Goal: Information Seeking & Learning: Learn about a topic

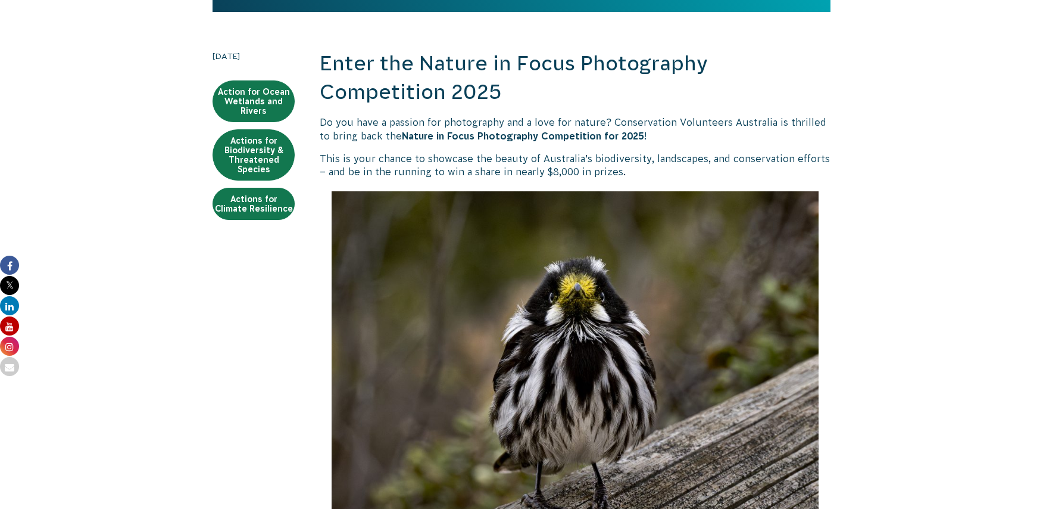
scroll to position [248, 0]
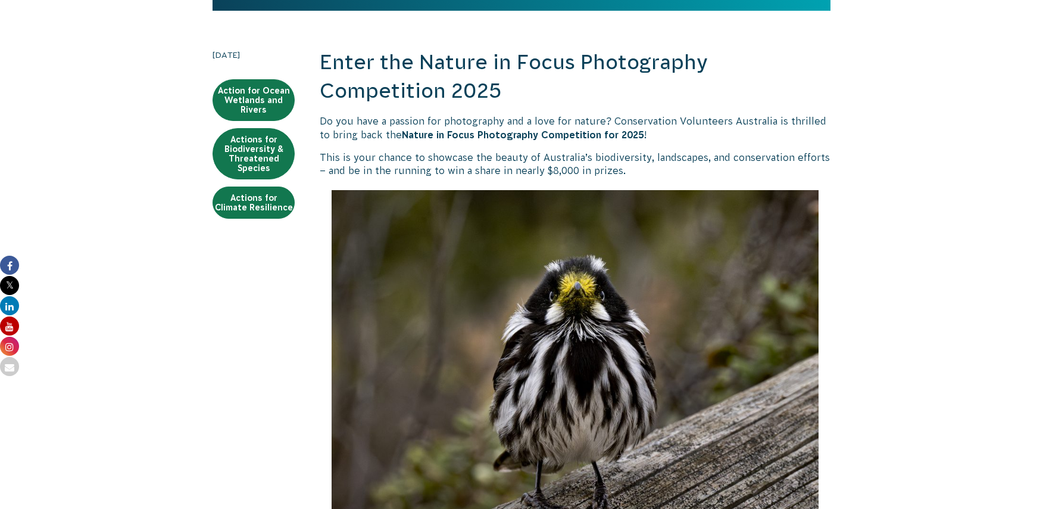
click at [638, 172] on p "This is your chance to showcase the beauty of Australia’s biodiversity, landsca…" at bounding box center [575, 164] width 511 height 27
click at [538, 92] on h2 "Enter the Nature in Focus Photography Competition 2025" at bounding box center [575, 76] width 511 height 57
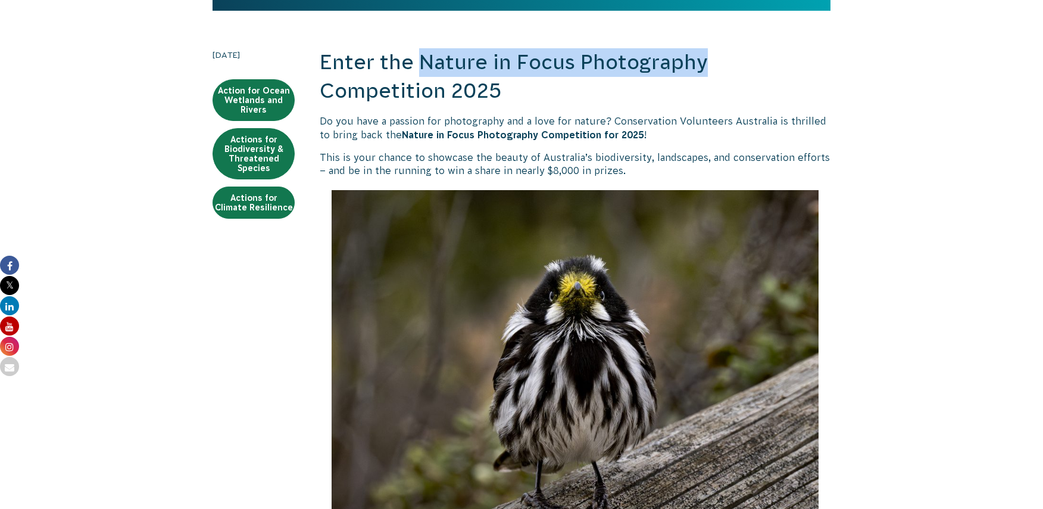
drag, startPoint x: 423, startPoint y: 63, endPoint x: 707, endPoint y: 71, distance: 284.2
click at [707, 71] on h2 "Enter the Nature in Focus Photography Competition 2025" at bounding box center [575, 76] width 511 height 57
copy h2 "Nature in Focus Photography"
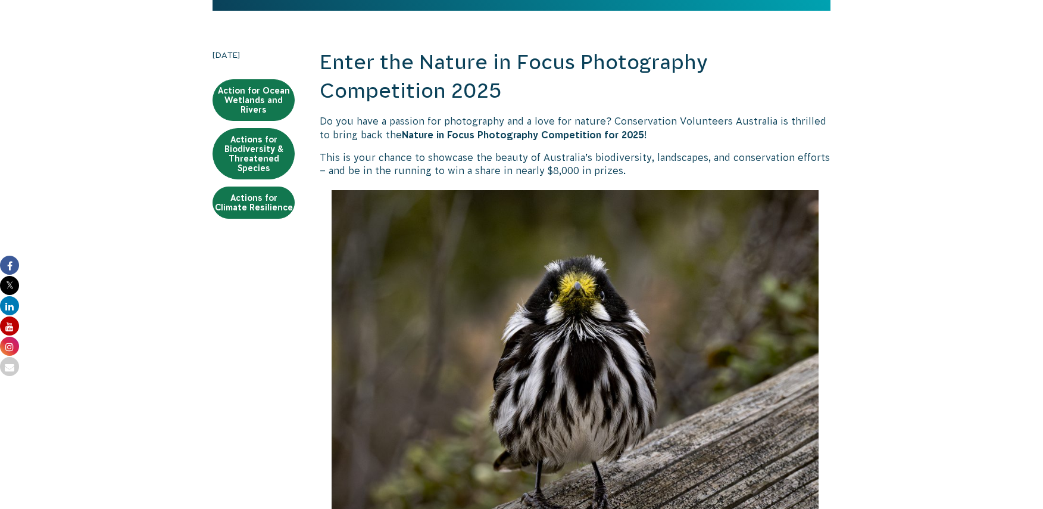
click at [642, 172] on p "This is your chance to showcase the beauty of Australia’s biodiversity, landsca…" at bounding box center [575, 164] width 511 height 27
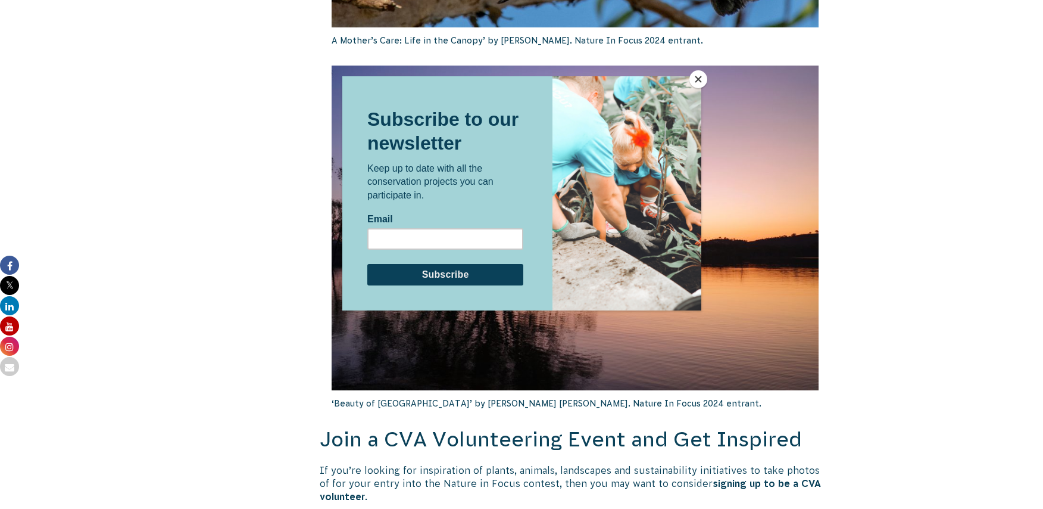
scroll to position [2016, 0]
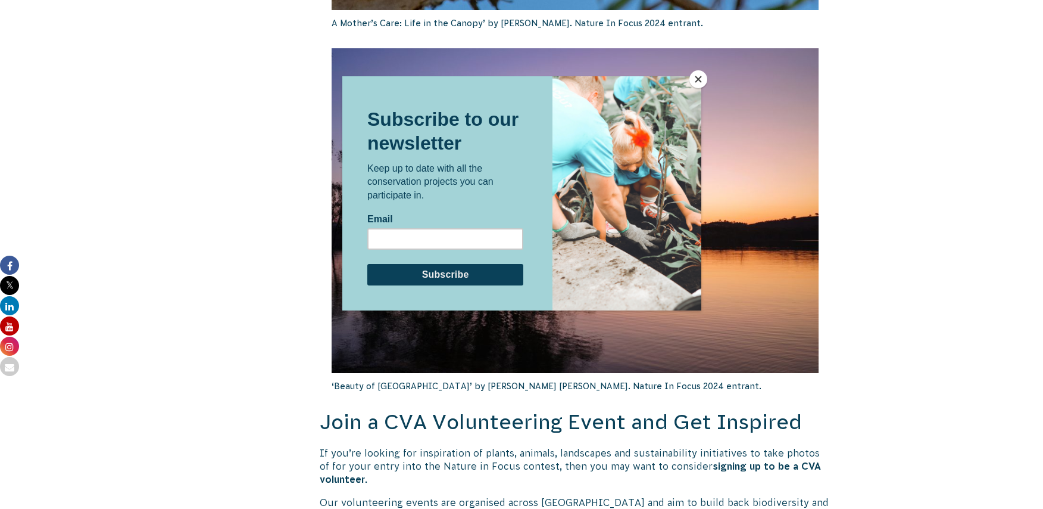
click at [698, 74] on button "Close" at bounding box center [699, 79] width 18 height 18
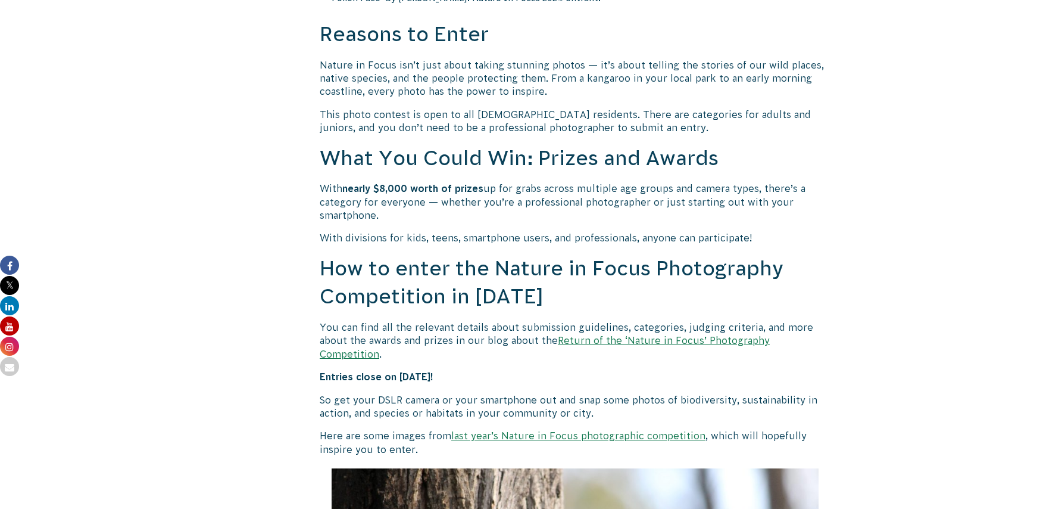
scroll to position [870, 0]
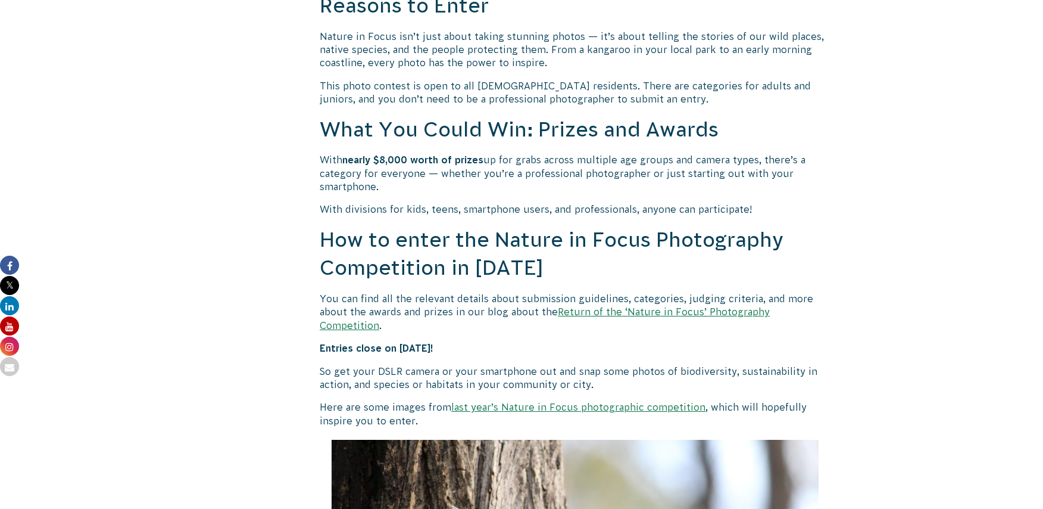
click at [556, 191] on p "With nearly $8,000 worth of prizes up for grabs across multiple age groups and …" at bounding box center [575, 173] width 511 height 40
drag, startPoint x: 321, startPoint y: 157, endPoint x: 664, endPoint y: 192, distance: 344.9
click at [664, 192] on p "With nearly $8,000 worth of prizes up for grabs across multiple age groups and …" at bounding box center [575, 173] width 511 height 40
copy p "With nearly $8,000 worth of prizes up for grabs across multiple age groups and …"
click at [478, 186] on p "With nearly $8,000 worth of prizes up for grabs across multiple age groups and …" at bounding box center [575, 173] width 511 height 40
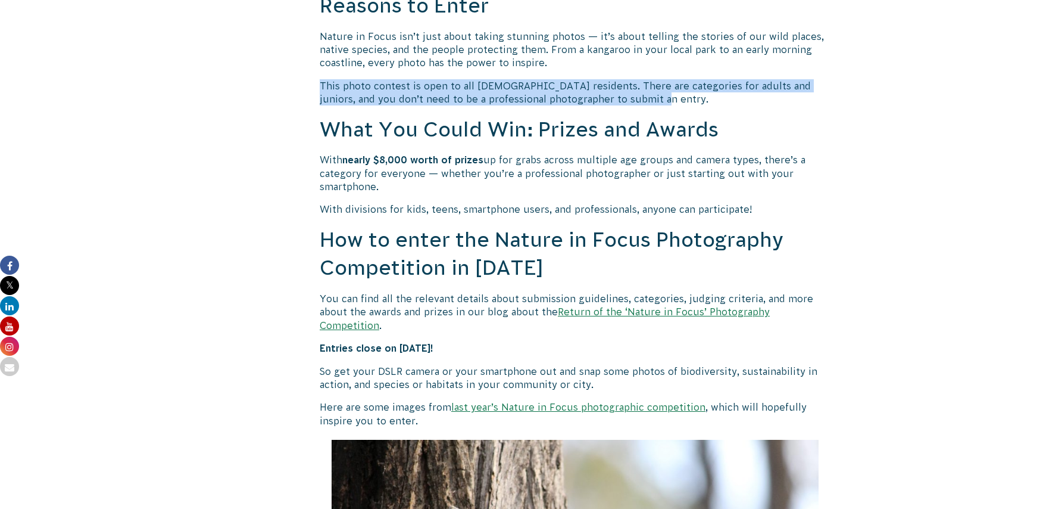
drag, startPoint x: 320, startPoint y: 86, endPoint x: 633, endPoint y: 99, distance: 313.5
click at [633, 99] on p "This photo contest is open to all [DEMOGRAPHIC_DATA] residents. There are categ…" at bounding box center [575, 92] width 511 height 27
copy p "This photo contest is open to all [DEMOGRAPHIC_DATA] residents. There are categ…"
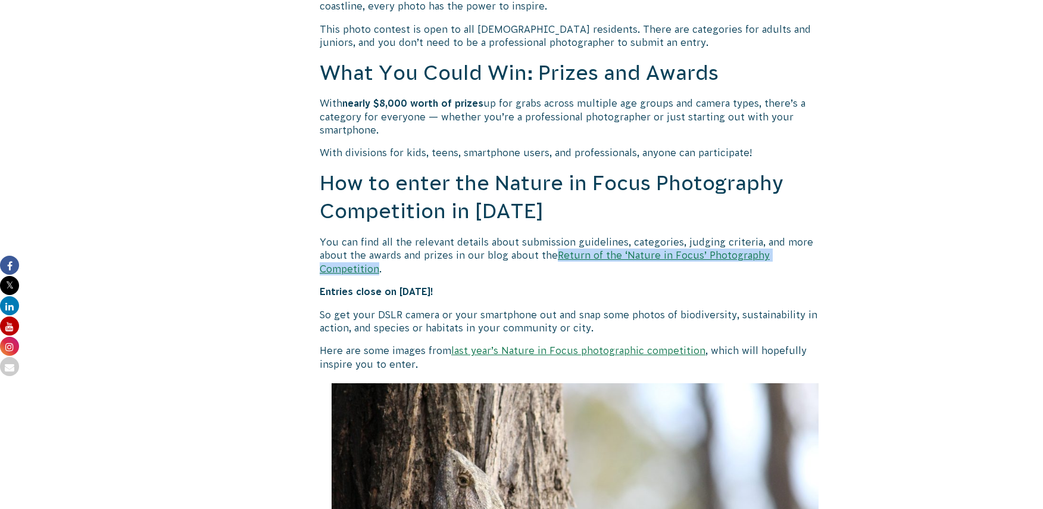
scroll to position [909, 0]
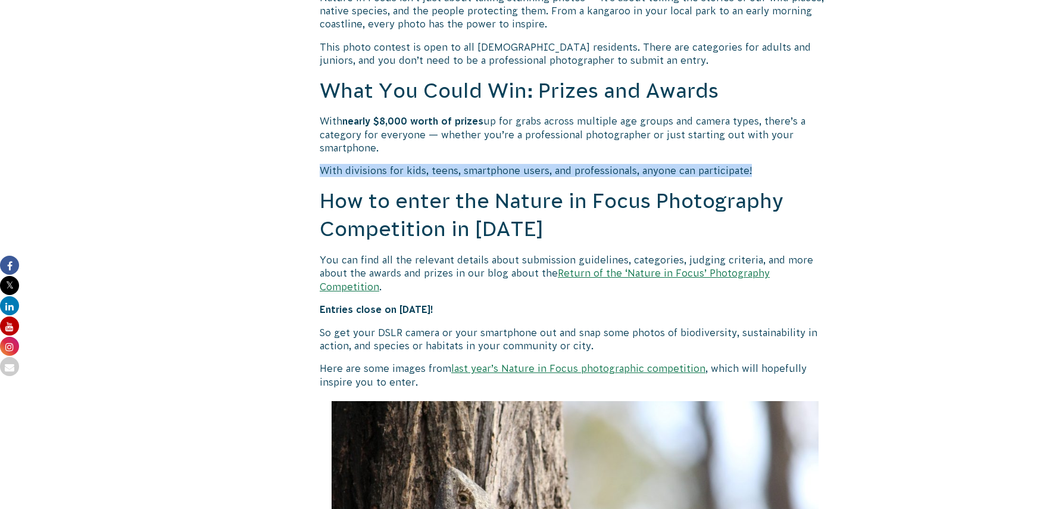
drag, startPoint x: 371, startPoint y: 172, endPoint x: 756, endPoint y: 175, distance: 385.3
click at [756, 175] on p "With divisions for kids, teens, smartphone users, and professionals, anyone can…" at bounding box center [575, 170] width 511 height 13
copy p "With divisions for kids, teens, smartphone users, and professionals, anyone can…"
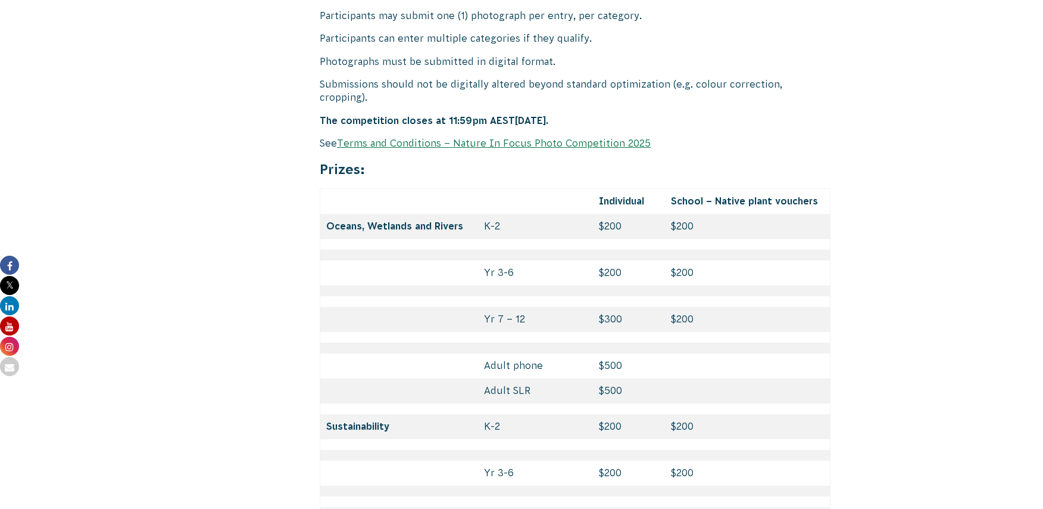
scroll to position [5007, 0]
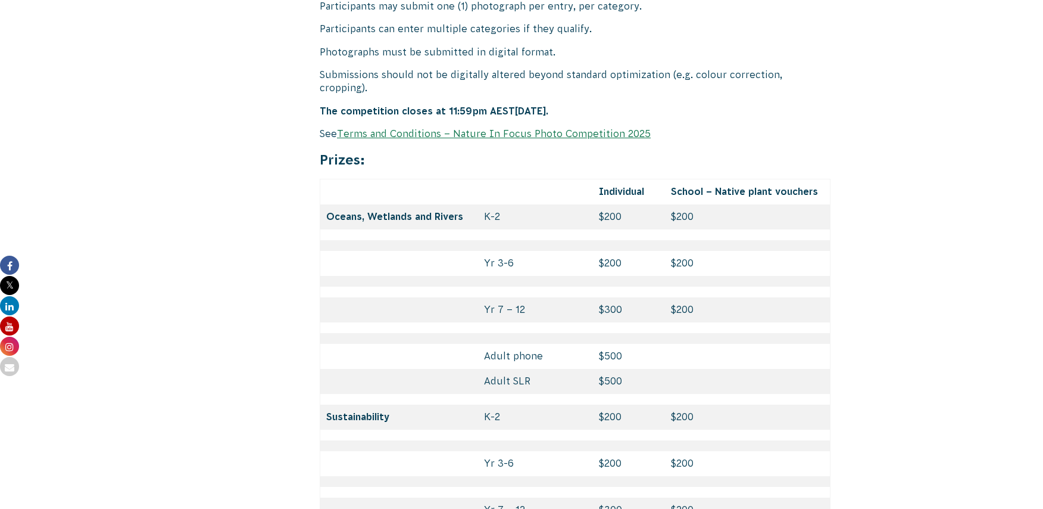
click at [378, 179] on td at bounding box center [399, 192] width 158 height 26
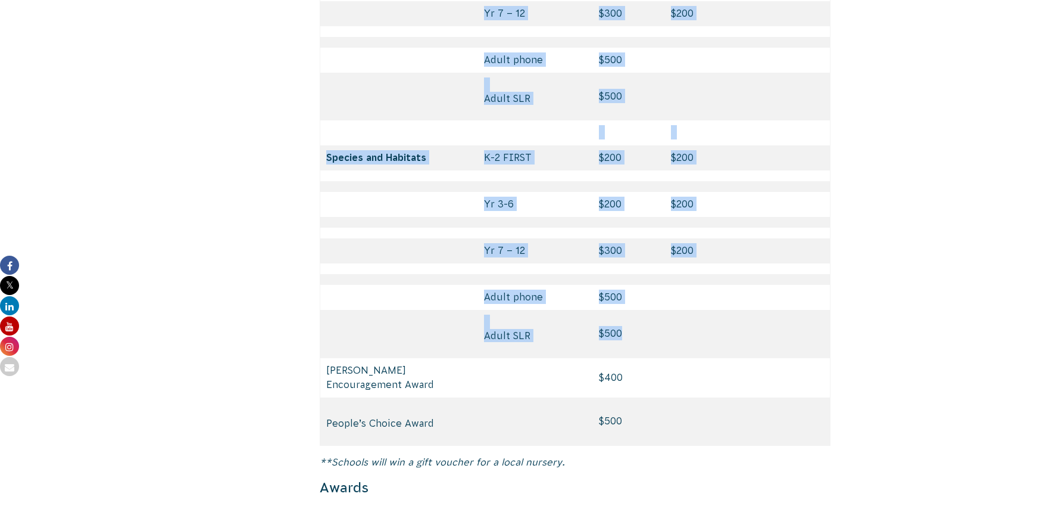
scroll to position [5534, 0]
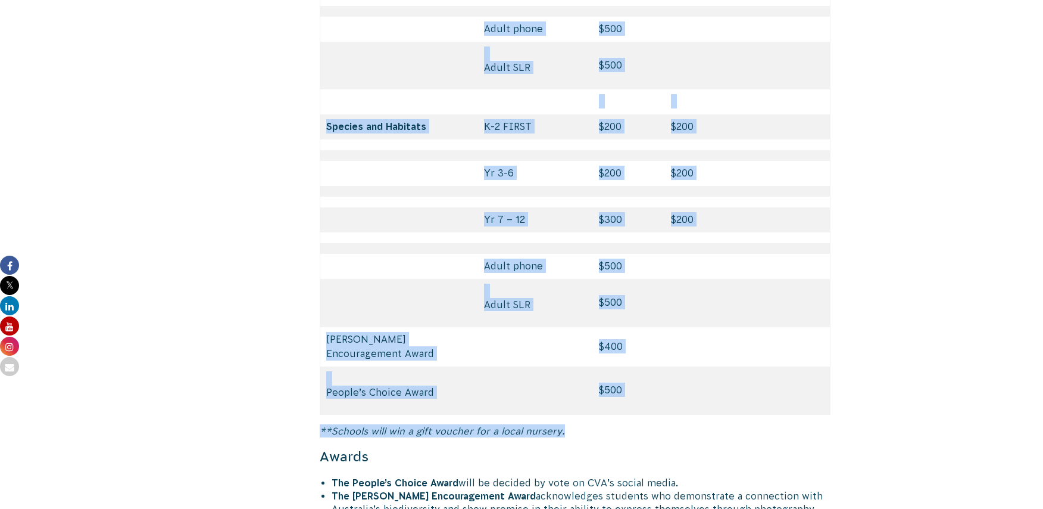
drag, startPoint x: 325, startPoint y: 108, endPoint x: 641, endPoint y: 382, distance: 418.8
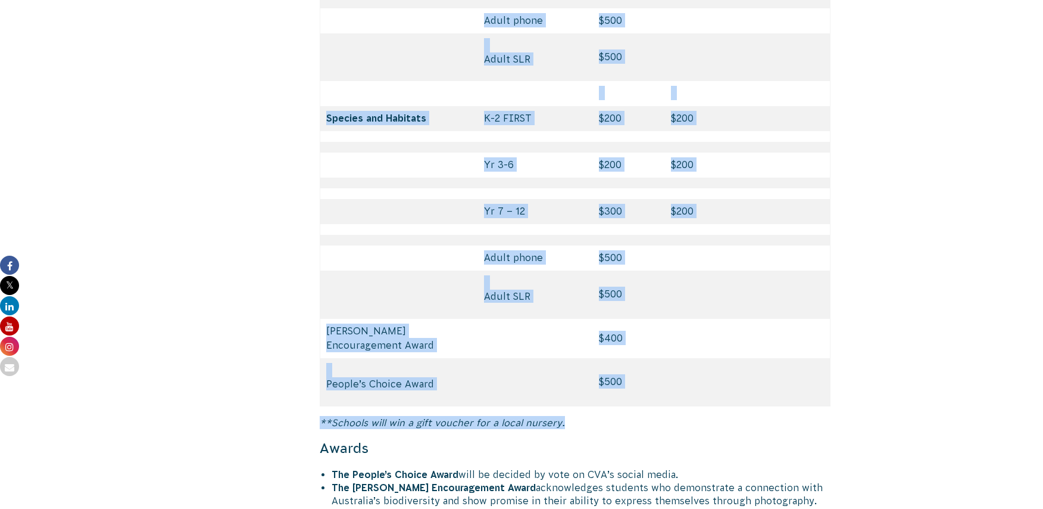
copy div "Prizes: Individual School – Native plant vouchers Oceans, Wetlands and Rivers K…"
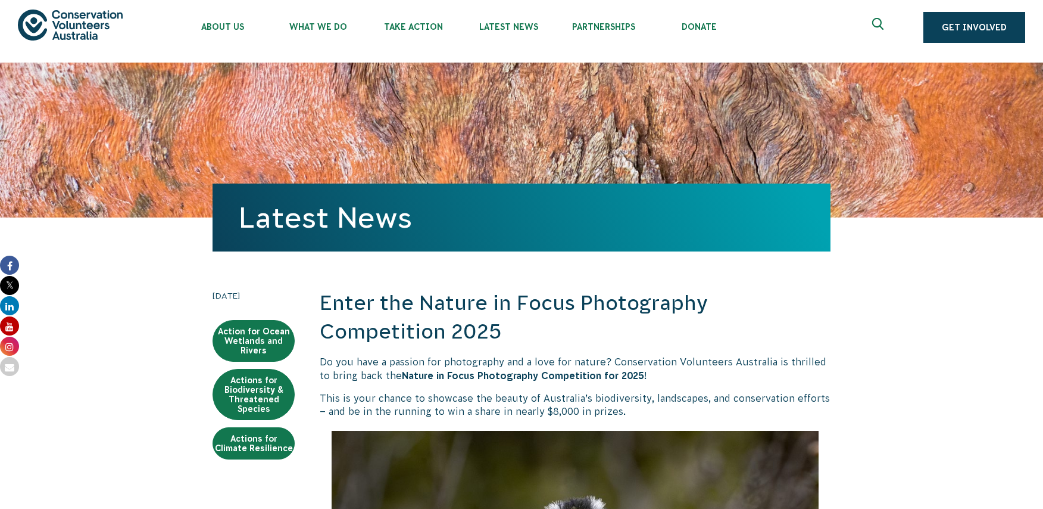
scroll to position [8, 0]
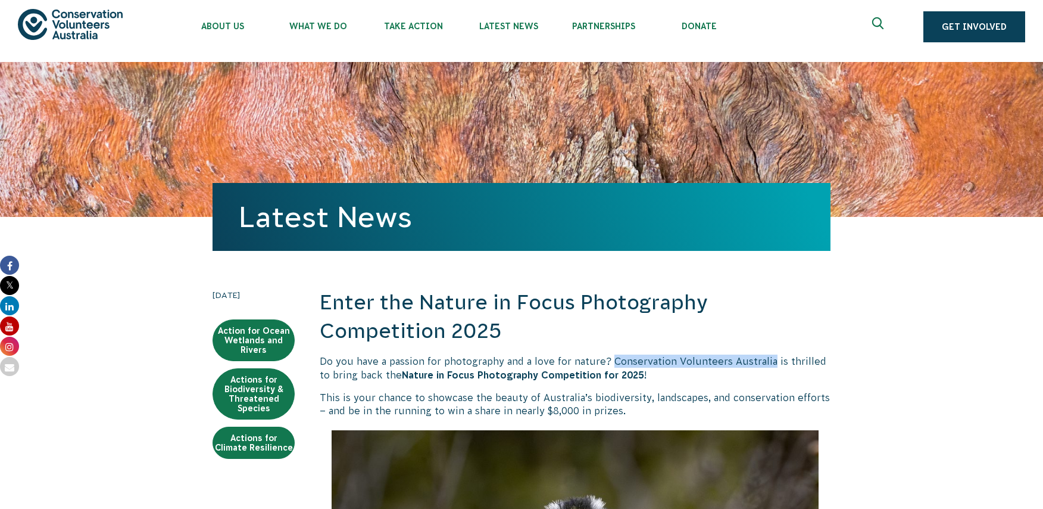
drag, startPoint x: 771, startPoint y: 361, endPoint x: 612, endPoint y: 356, distance: 158.5
click at [612, 356] on p "Do you have a passion for photography and a love for nature? Conservation Volun…" at bounding box center [575, 367] width 511 height 27
copy p "Conservation Volunteers Australia"
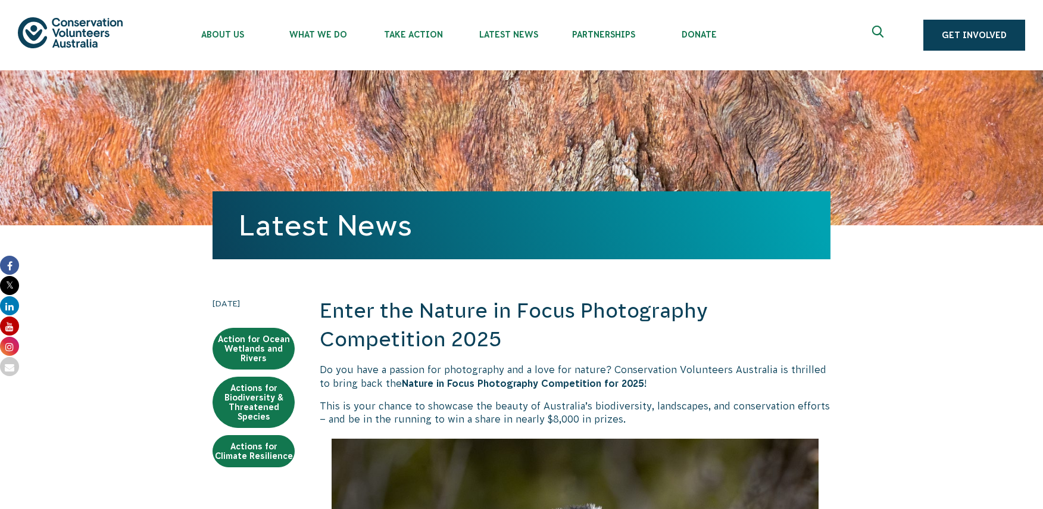
scroll to position [909, 0]
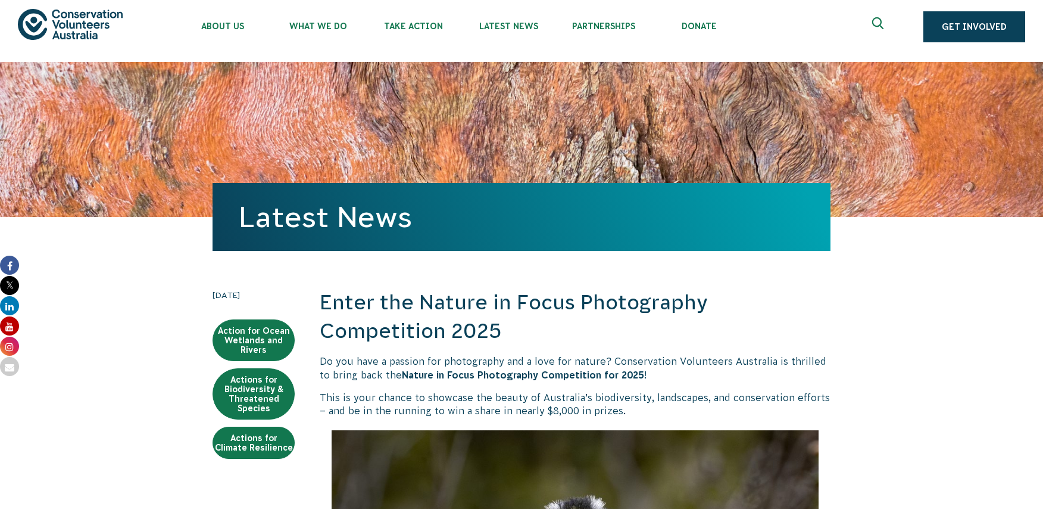
click at [75, 26] on img at bounding box center [70, 24] width 105 height 30
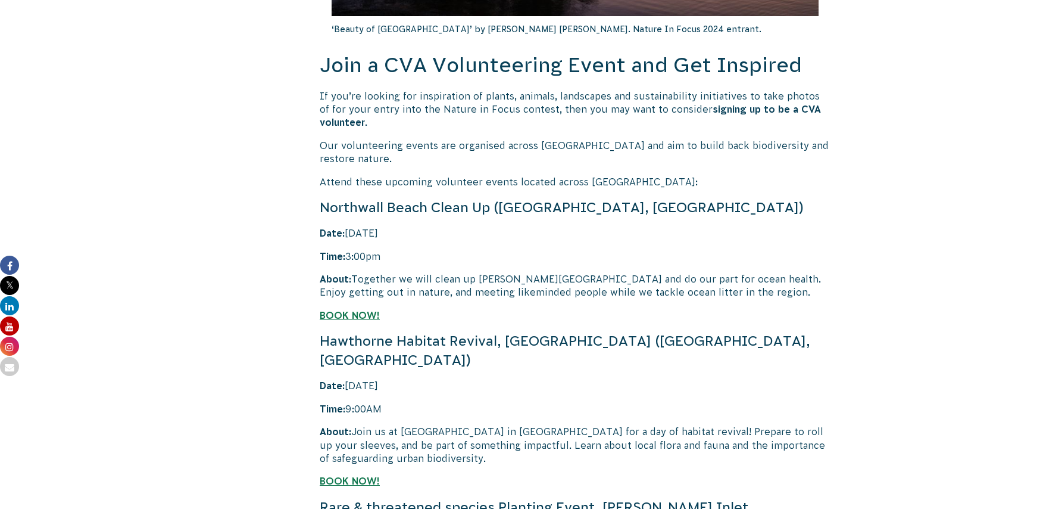
scroll to position [2378, 0]
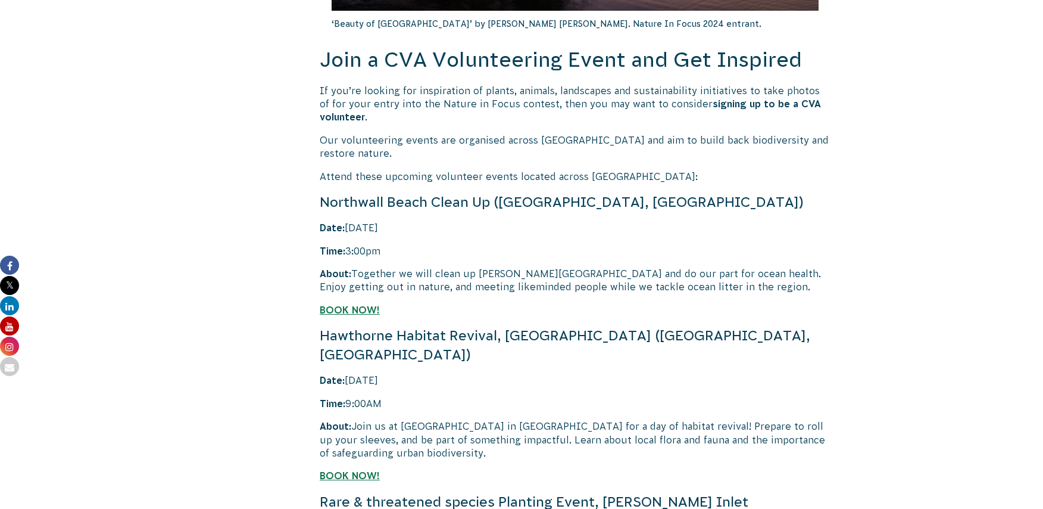
click at [479, 221] on p "Date: 10th August 2025" at bounding box center [575, 227] width 511 height 13
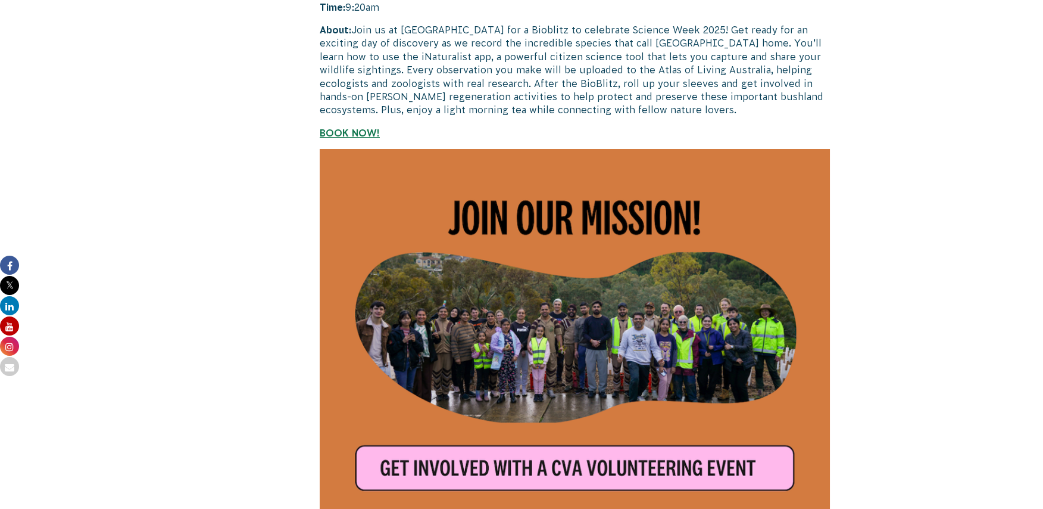
scroll to position [3167, 0]
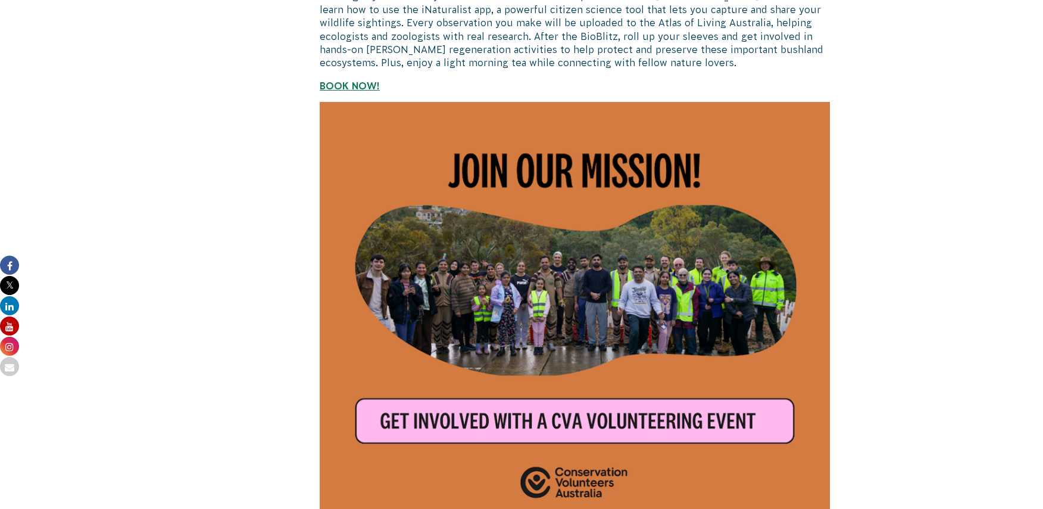
click at [547, 386] on img at bounding box center [575, 314] width 511 height 425
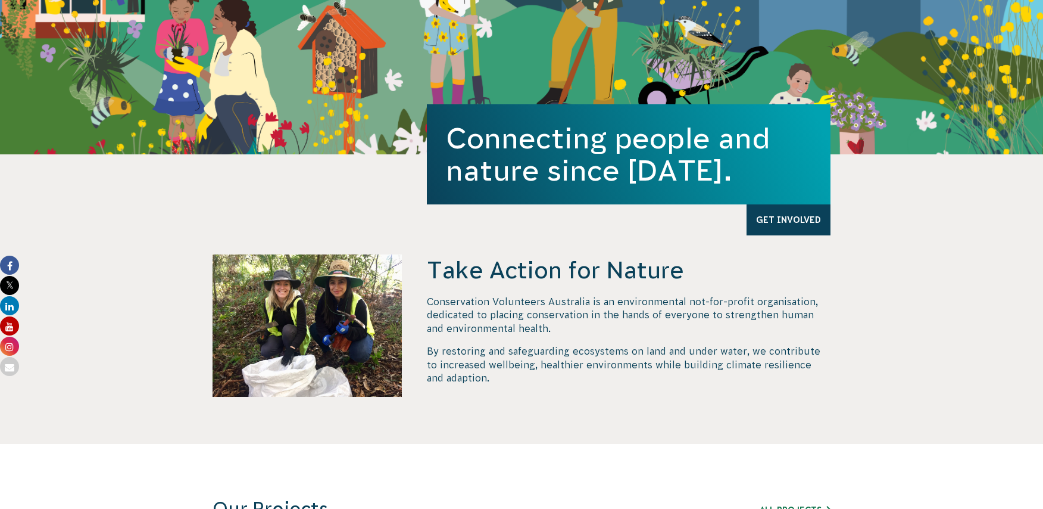
scroll to position [291, 0]
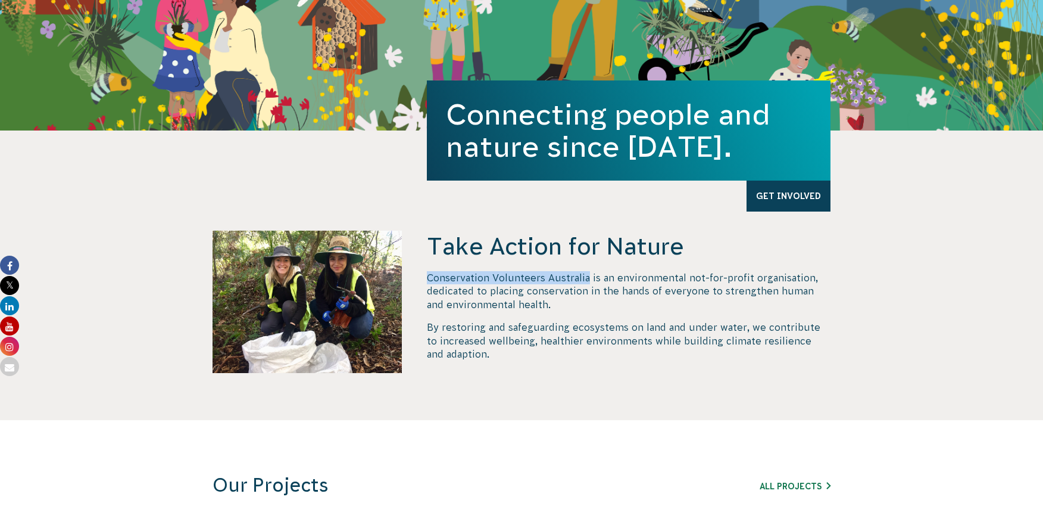
drag, startPoint x: 588, startPoint y: 280, endPoint x: 428, endPoint y: 275, distance: 160.9
click at [427, 276] on p "Conservation Volunteers Australia is an environmental not-for-profit organisati…" at bounding box center [629, 291] width 404 height 40
copy p "Conservation Volunteers [GEOGRAPHIC_DATA]"
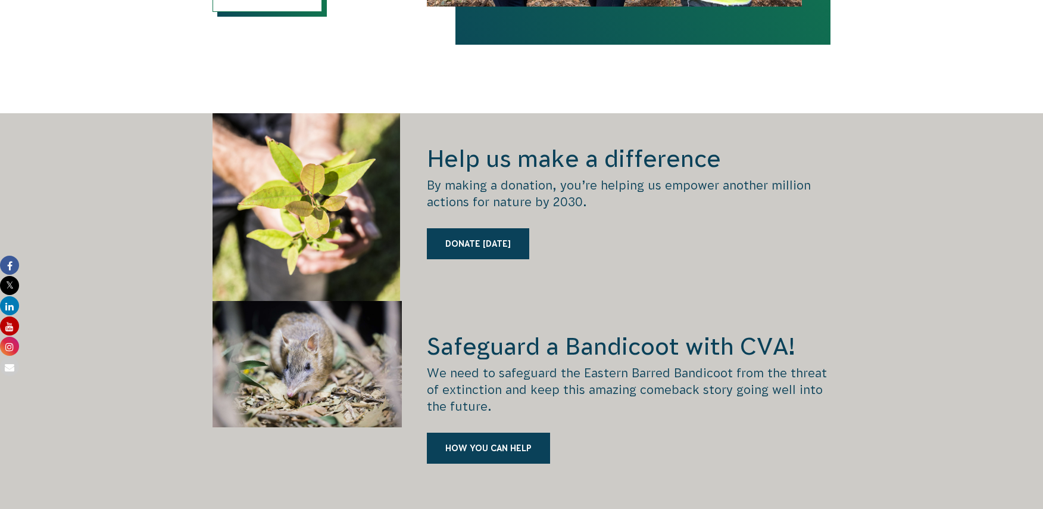
scroll to position [1509, 0]
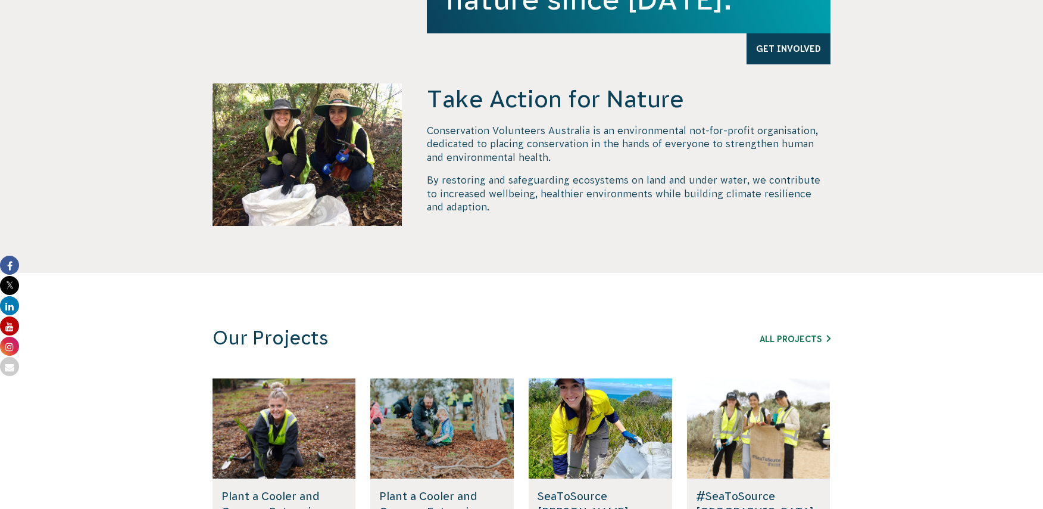
scroll to position [449, 0]
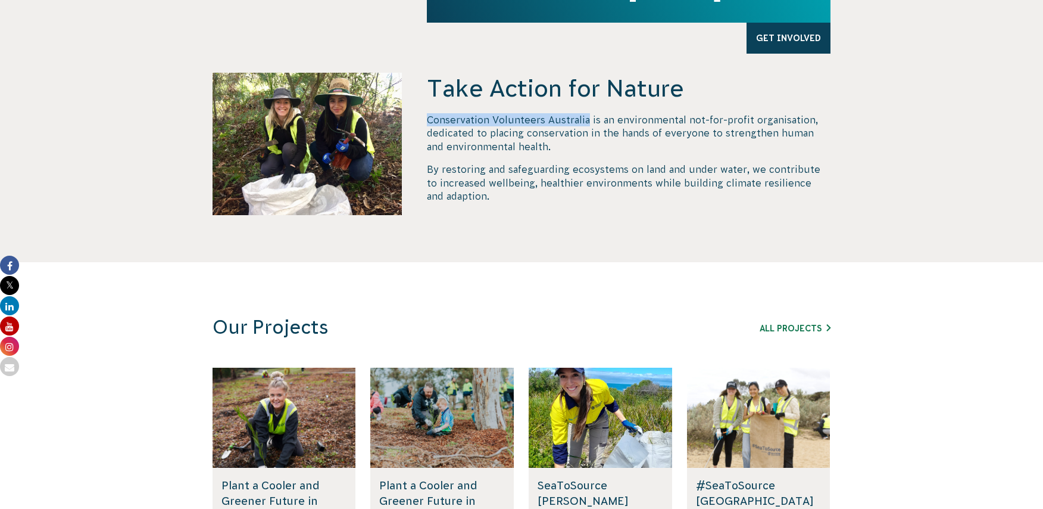
drag, startPoint x: 588, startPoint y: 119, endPoint x: 417, endPoint y: 119, distance: 170.9
click at [417, 119] on div "Take Action for Nature Conservation Volunteers Australia is an environmental no…" at bounding box center [521, 167] width 643 height 189
copy p "Conservation Volunteers [GEOGRAPHIC_DATA]"
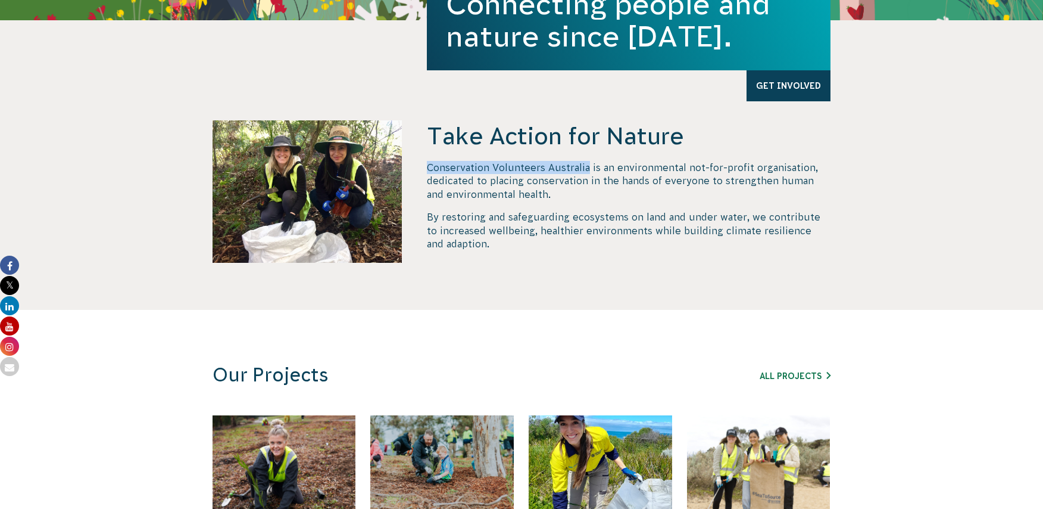
scroll to position [349, 0]
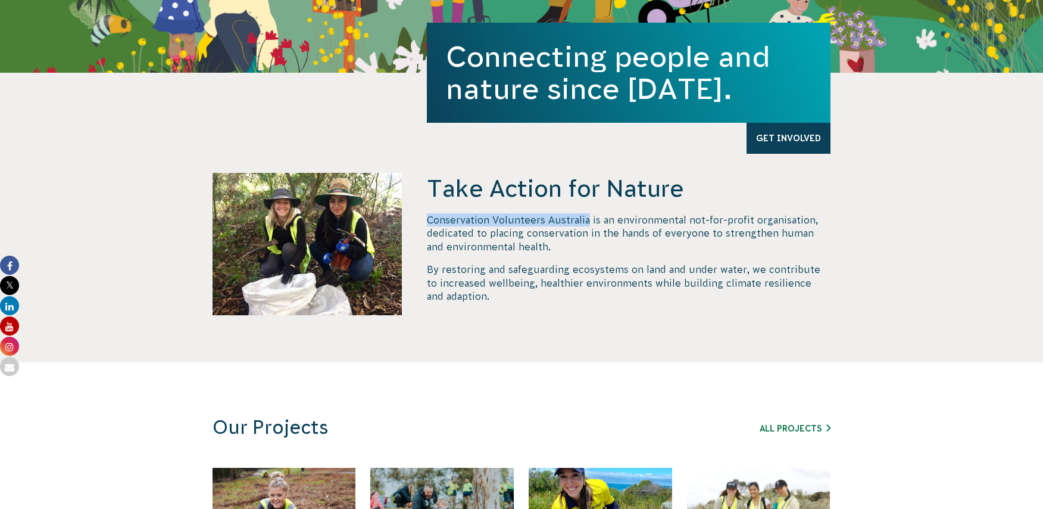
copy p "Conservation Volunteers [GEOGRAPHIC_DATA]"
